Goal: Transaction & Acquisition: Purchase product/service

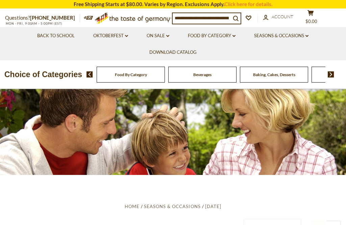
click at [330, 74] on img at bounding box center [330, 74] width 6 height 6
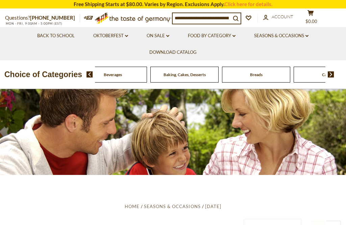
click at [87, 76] on img at bounding box center [89, 74] width 6 height 6
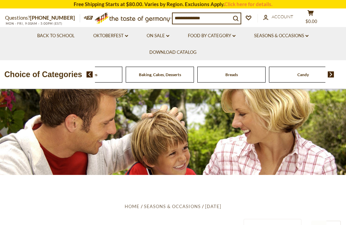
click at [51, 74] on div "Beverages" at bounding box center [16, 75] width 68 height 16
click at [330, 74] on img at bounding box center [330, 74] width 6 height 6
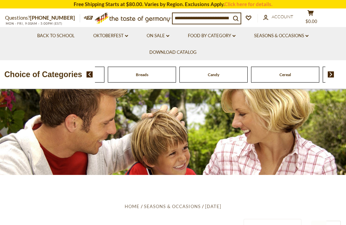
click at [330, 73] on img at bounding box center [330, 74] width 6 height 6
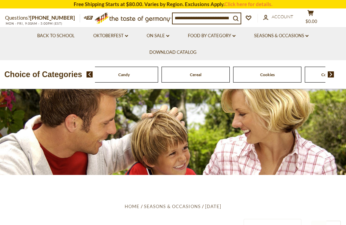
click at [328, 74] on img at bounding box center [330, 74] width 6 height 6
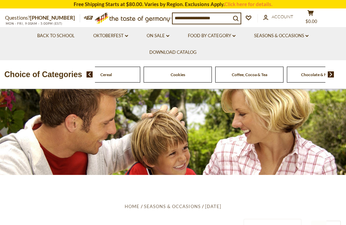
click at [331, 74] on img at bounding box center [330, 74] width 6 height 6
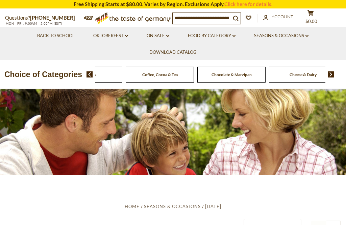
click at [333, 73] on img at bounding box center [330, 74] width 6 height 6
click at [88, 76] on img at bounding box center [89, 74] width 6 height 6
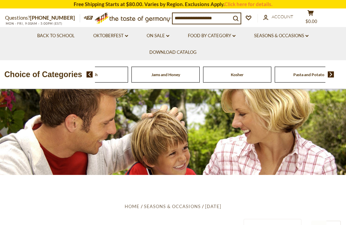
click at [93, 71] on img at bounding box center [89, 74] width 6 height 6
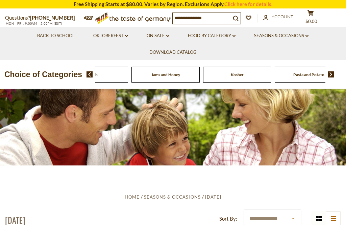
scroll to position [10, 0]
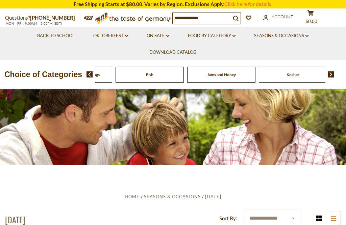
click at [87, 76] on img at bounding box center [89, 74] width 6 height 6
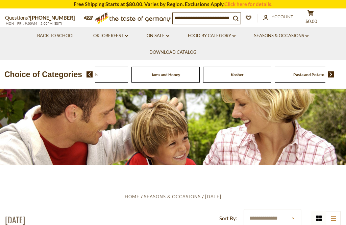
click at [231, 36] on link "Food By Category dropdown_arrow" at bounding box center [212, 35] width 48 height 7
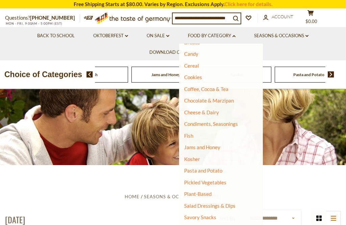
scroll to position [79, 0]
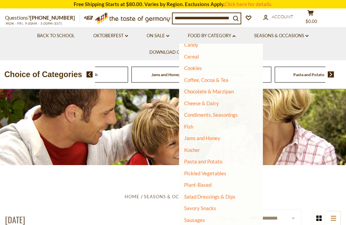
click at [228, 113] on link "Condiments, Seasonings" at bounding box center [211, 114] width 54 height 6
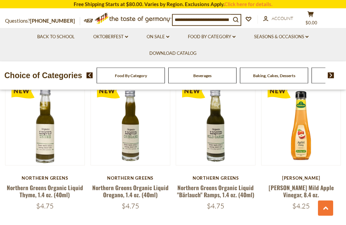
scroll to position [1375, 0]
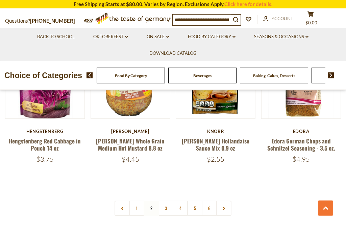
scroll to position [1440, 0]
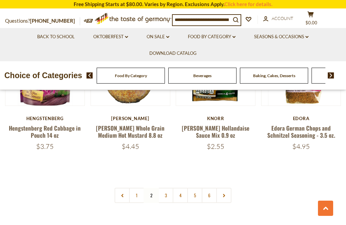
click at [166, 187] on link "3" at bounding box center [165, 194] width 15 height 15
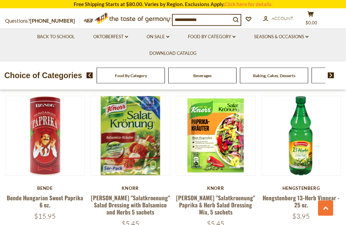
scroll to position [892, 0]
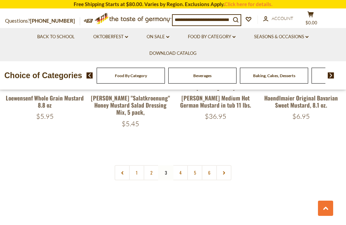
click at [180, 169] on link "4" at bounding box center [180, 172] width 15 height 15
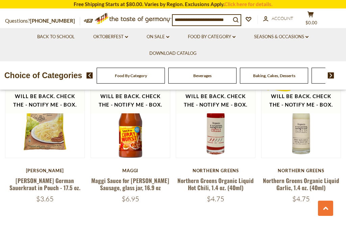
scroll to position [1372, 0]
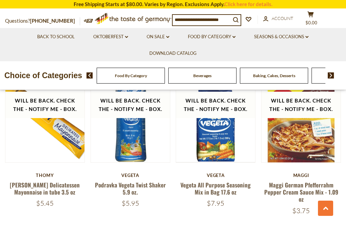
scroll to position [1385, 0]
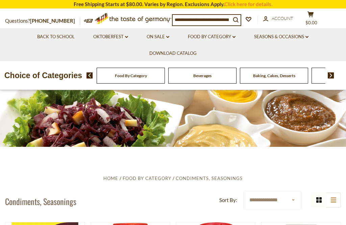
scroll to position [0, 0]
